Goal: Information Seeking & Learning: Learn about a topic

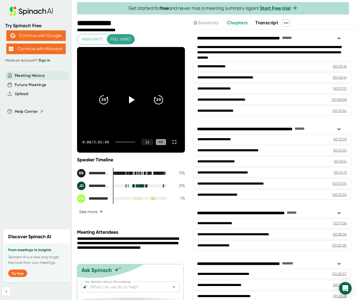
click at [231, 22] on span "Chapters" at bounding box center [237, 23] width 21 height 6
click at [267, 21] on span "Transcript" at bounding box center [267, 23] width 23 height 6
